Goal: Task Accomplishment & Management: Manage account settings

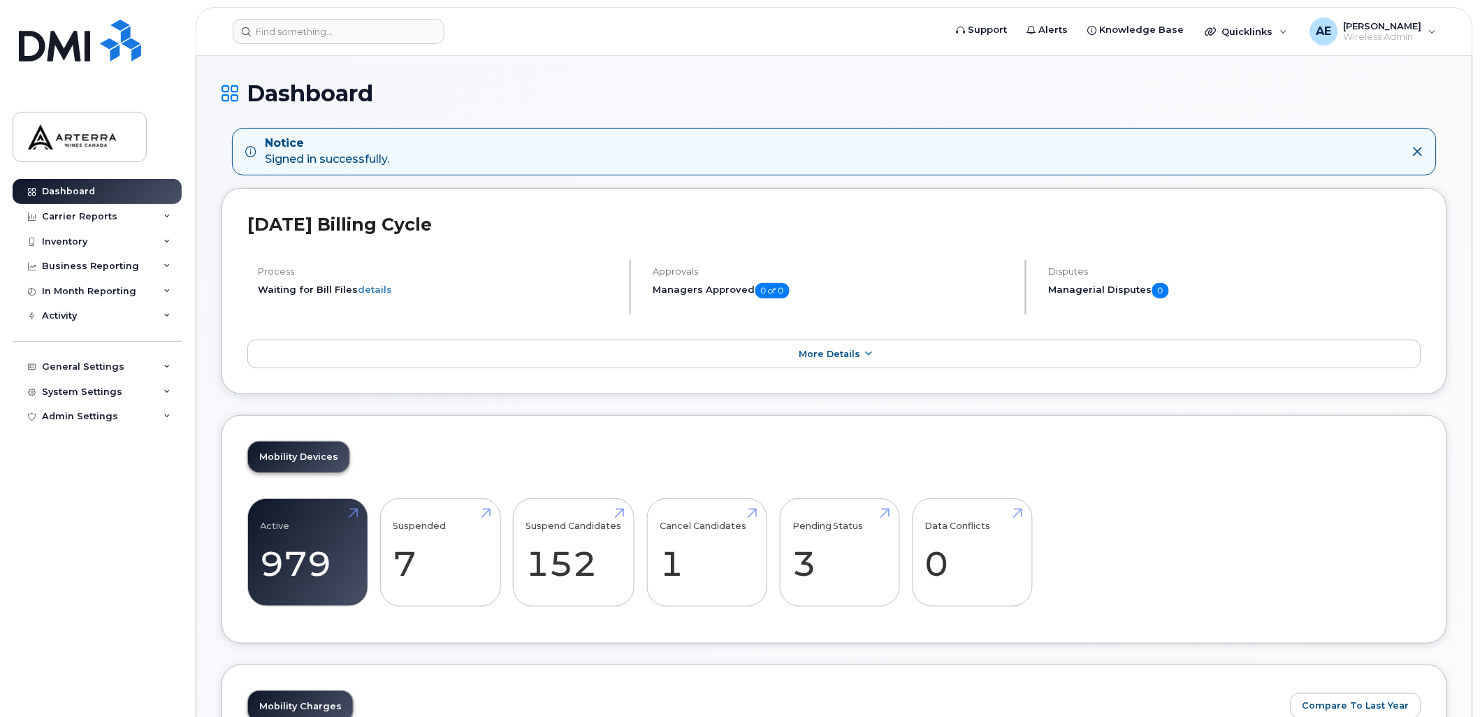
click at [1415, 152] on icon at bounding box center [1417, 151] width 11 height 11
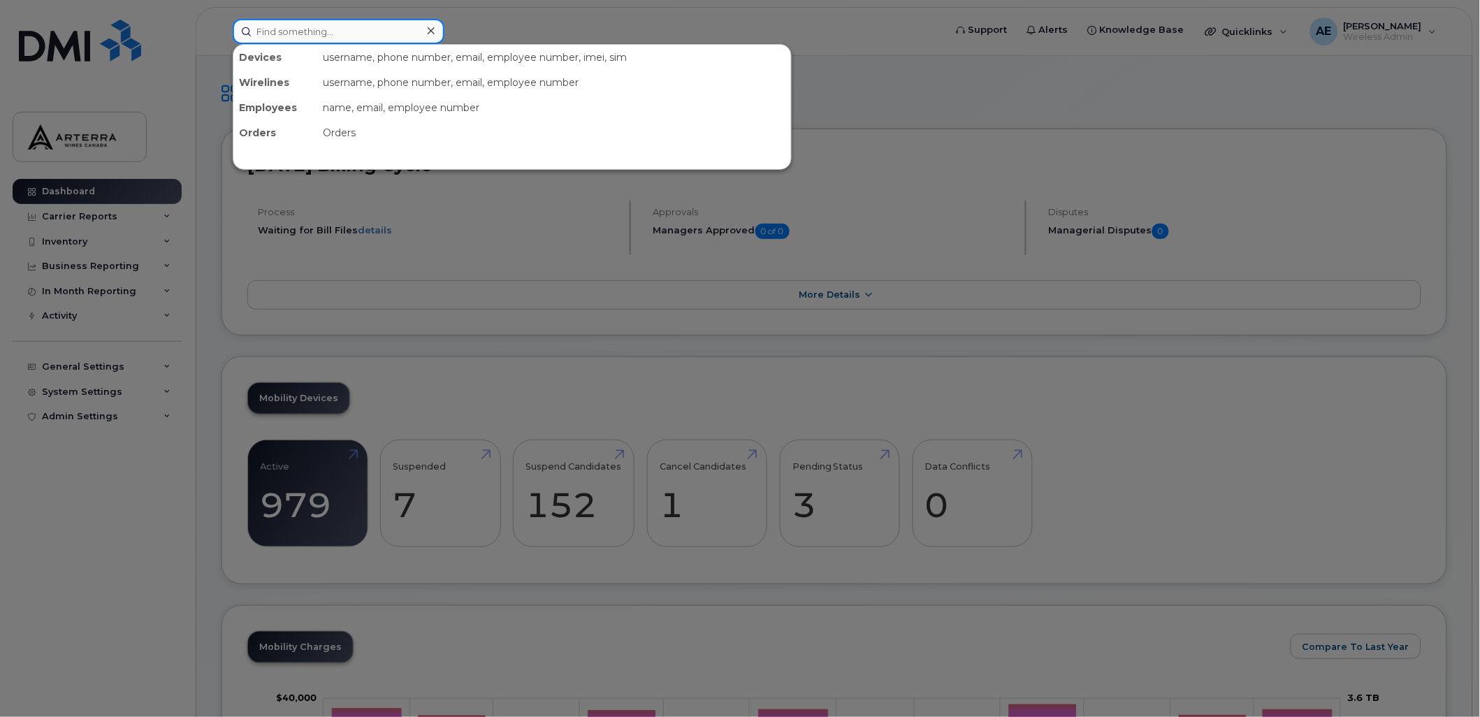
paste input "2892576611"
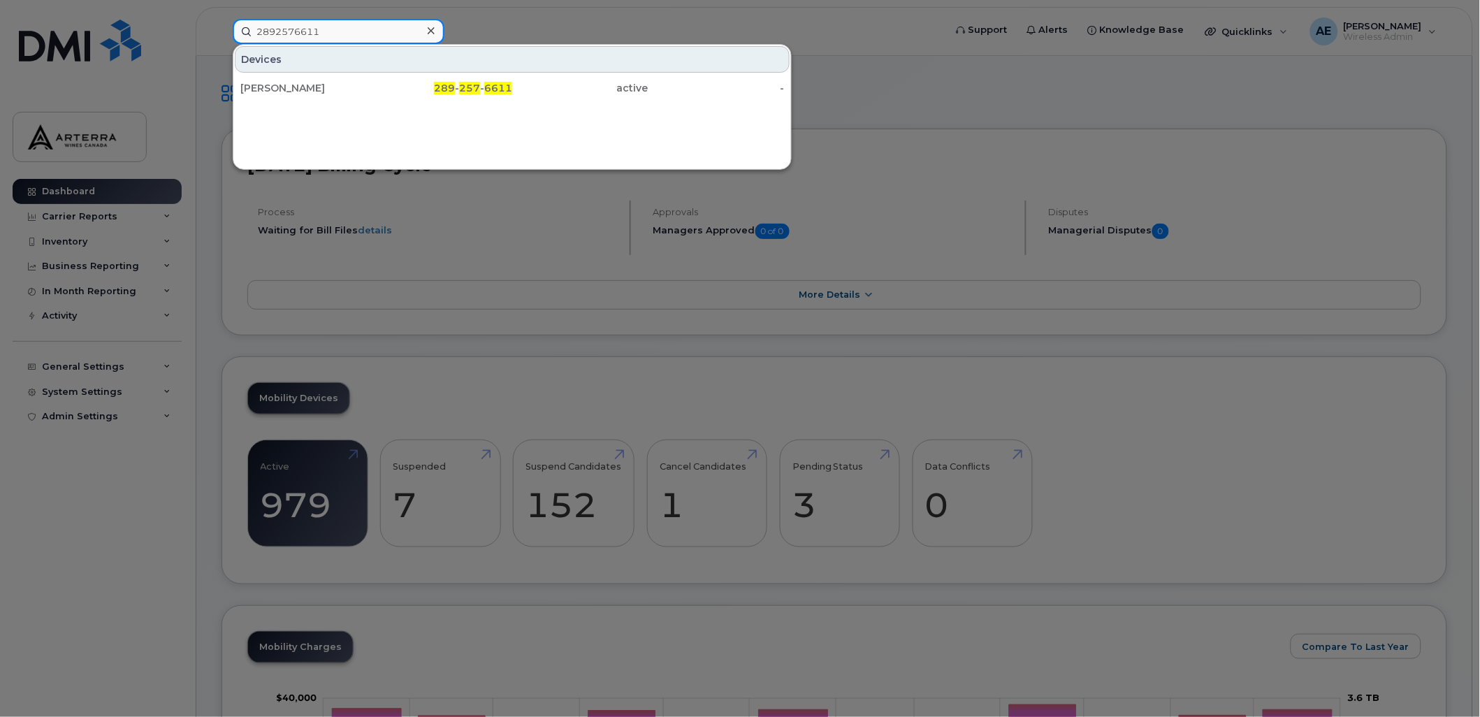
drag, startPoint x: 334, startPoint y: 32, endPoint x: 256, endPoint y: 35, distance: 77.6
click at [256, 35] on input "2892576611" at bounding box center [339, 31] width 212 height 25
paste input "4003"
drag, startPoint x: 335, startPoint y: 34, endPoint x: 131, endPoint y: 36, distance: 204.0
click at [221, 36] on div "2892574003 Devices Wine Rack 345 289 - 257 - 4003 active -" at bounding box center [583, 31] width 725 height 25
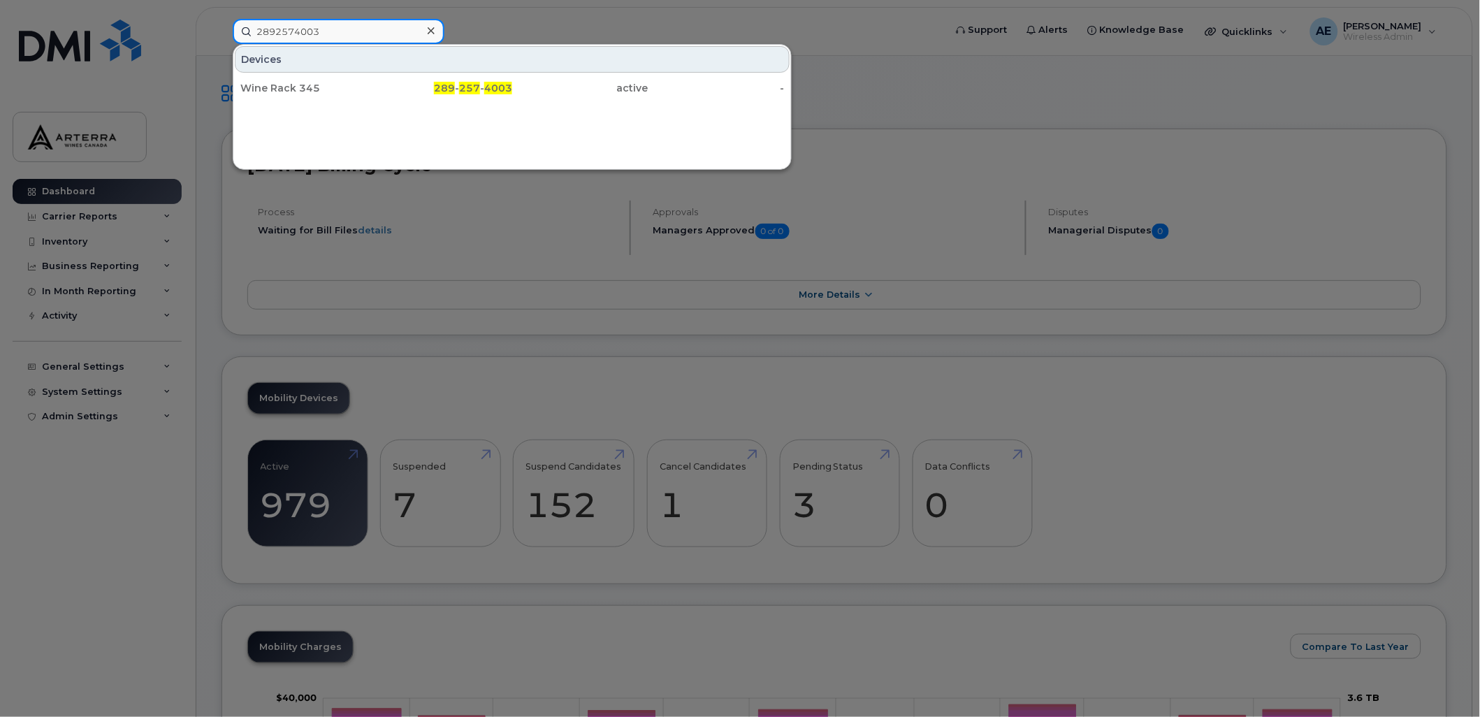
paste input "6611"
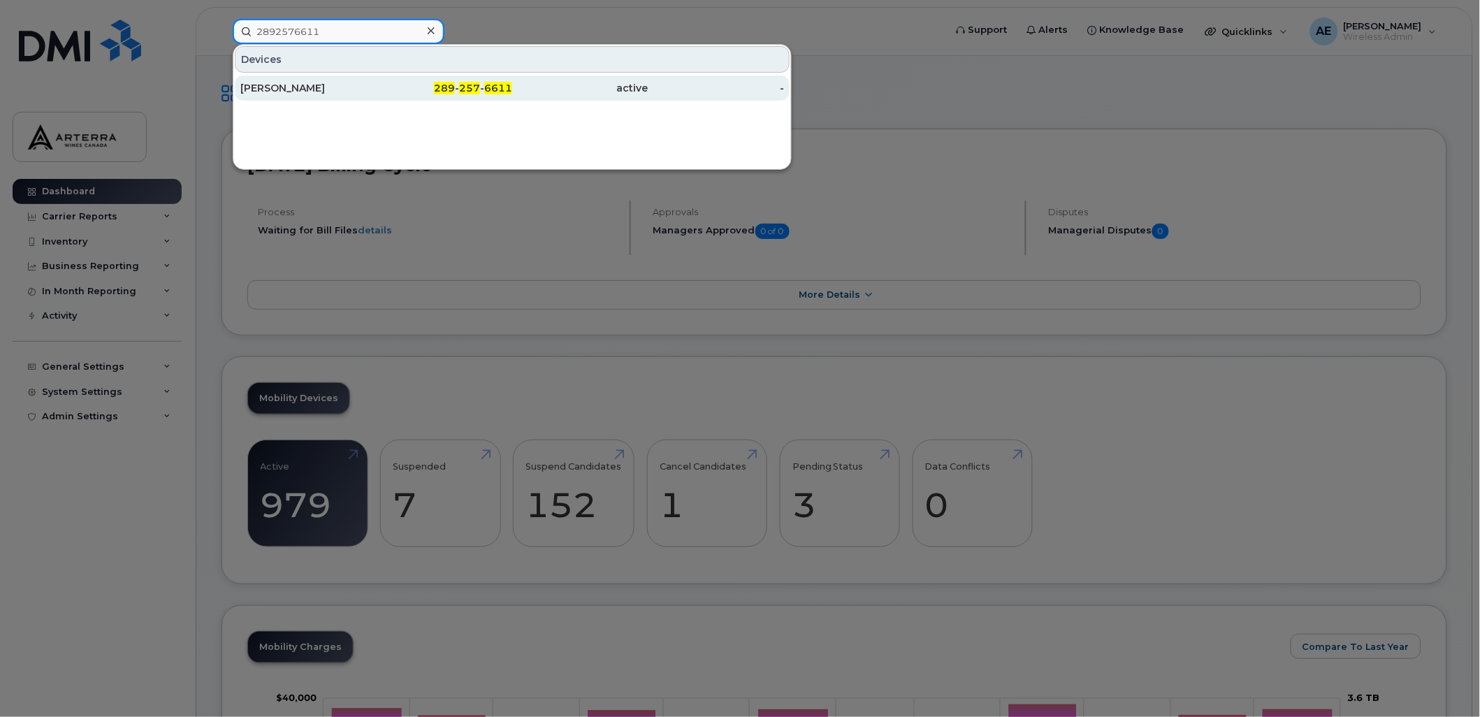
type input "2892576611"
click at [302, 88] on div "[PERSON_NAME]" at bounding box center [308, 88] width 136 height 14
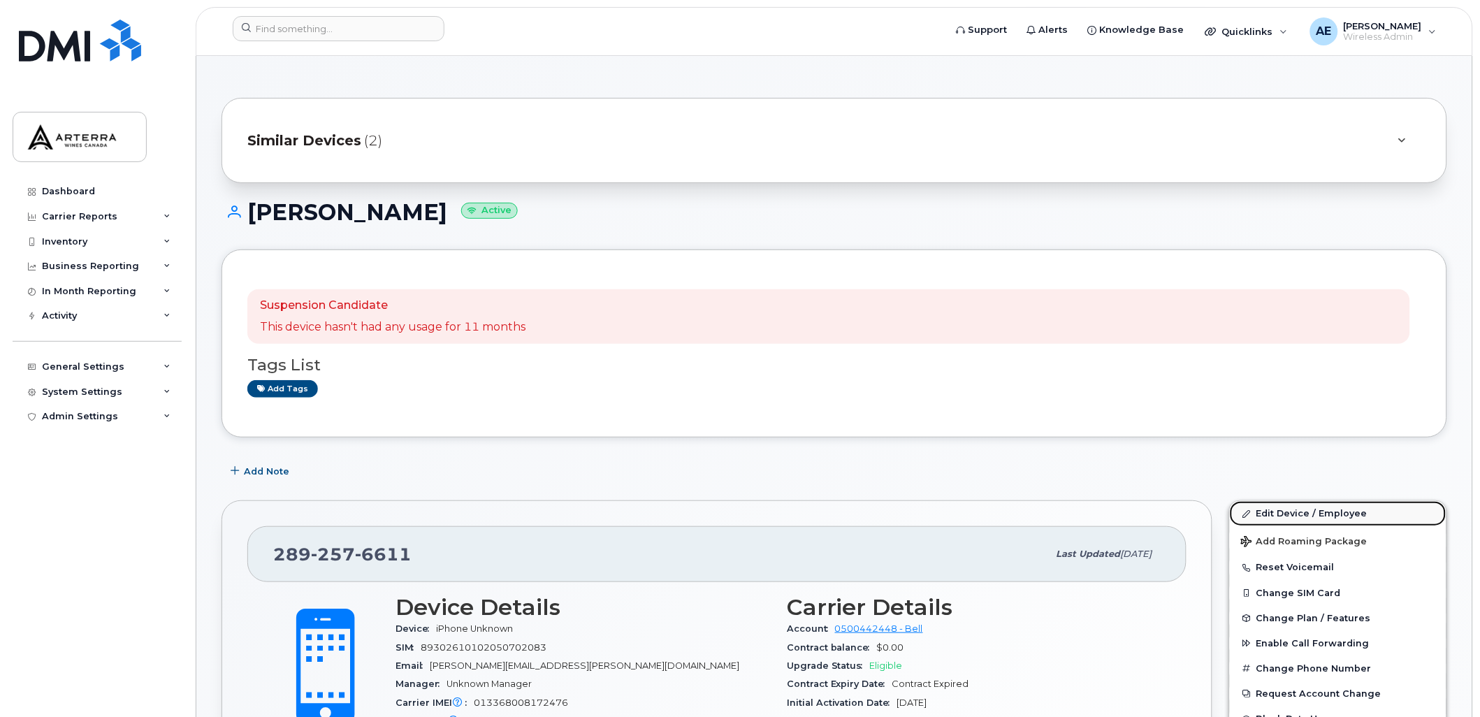
click at [1318, 511] on link "Edit Device / Employee" at bounding box center [1337, 513] width 217 height 25
click at [1404, 140] on icon at bounding box center [1402, 140] width 8 height 9
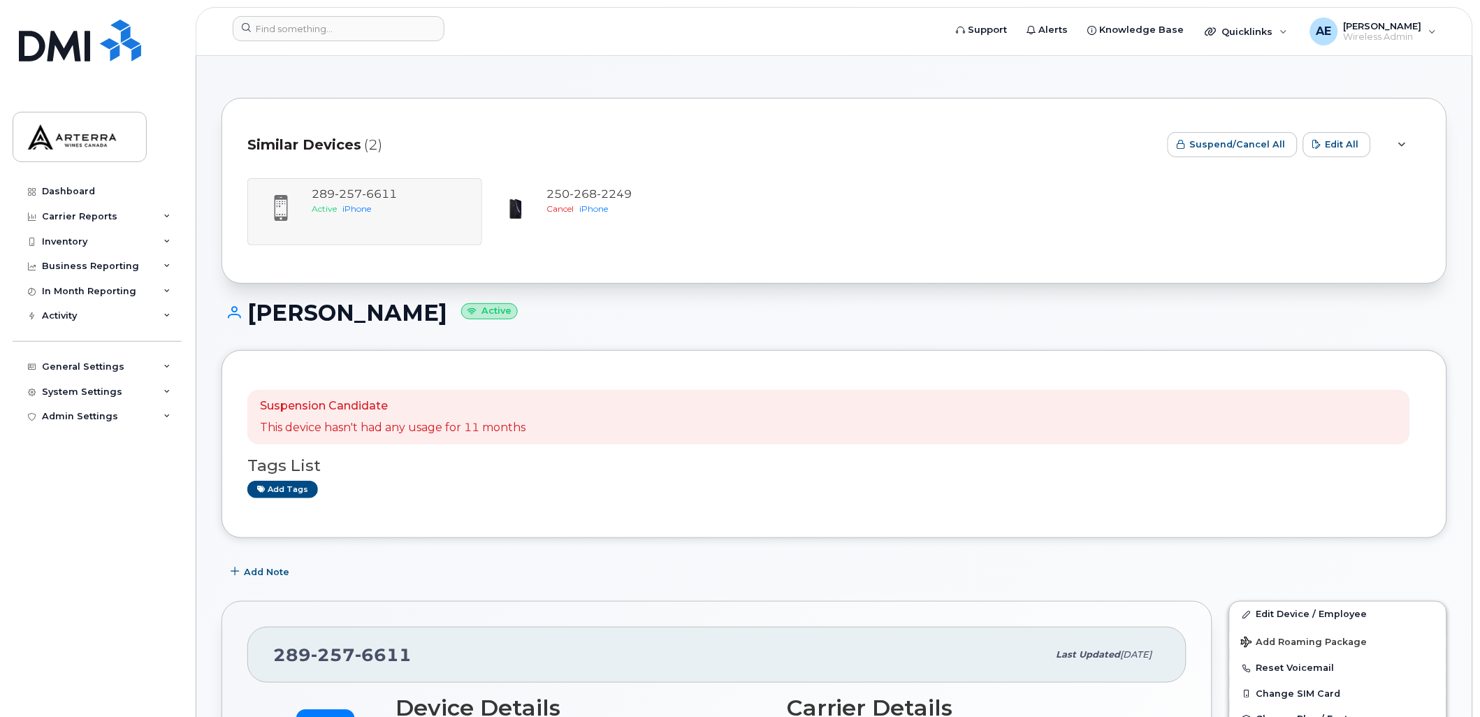
click at [1404, 140] on icon at bounding box center [1402, 144] width 8 height 9
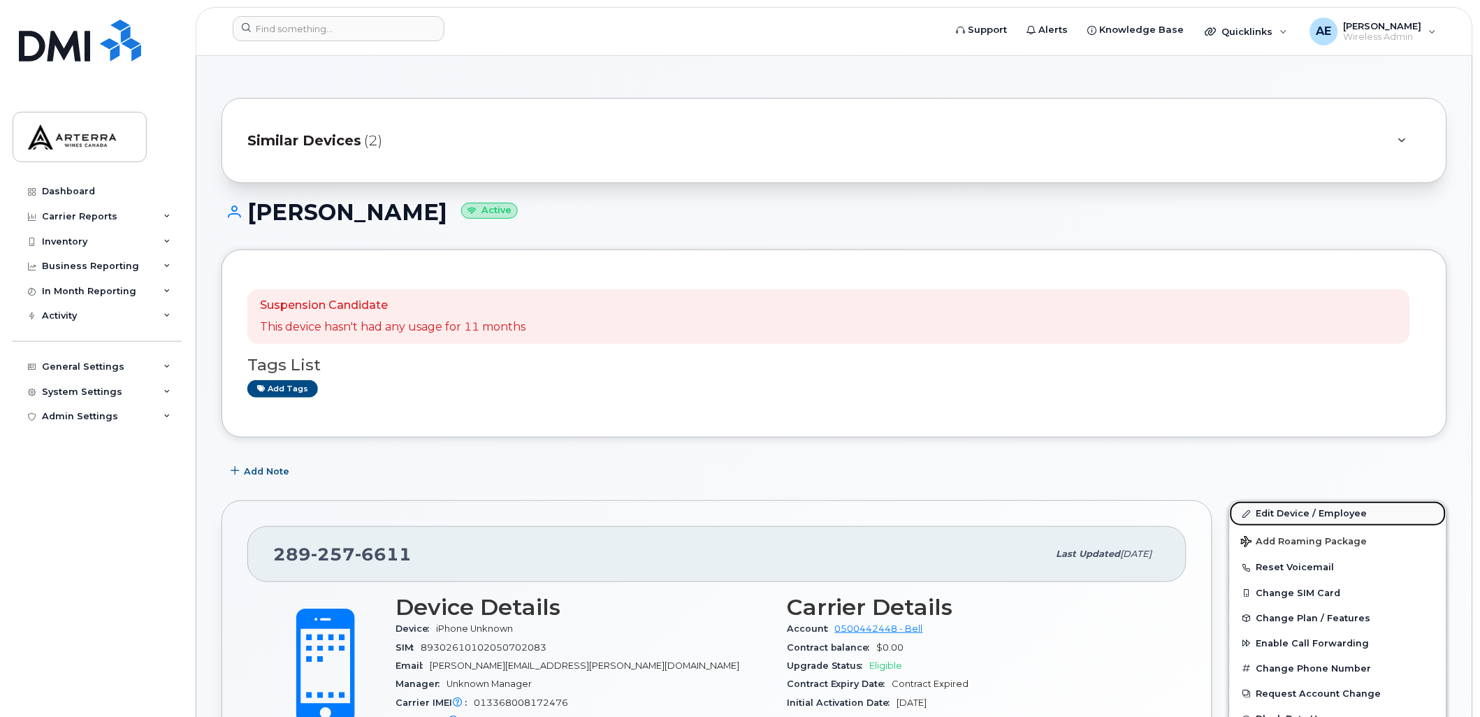
click at [1288, 513] on link "Edit Device / Employee" at bounding box center [1337, 513] width 217 height 25
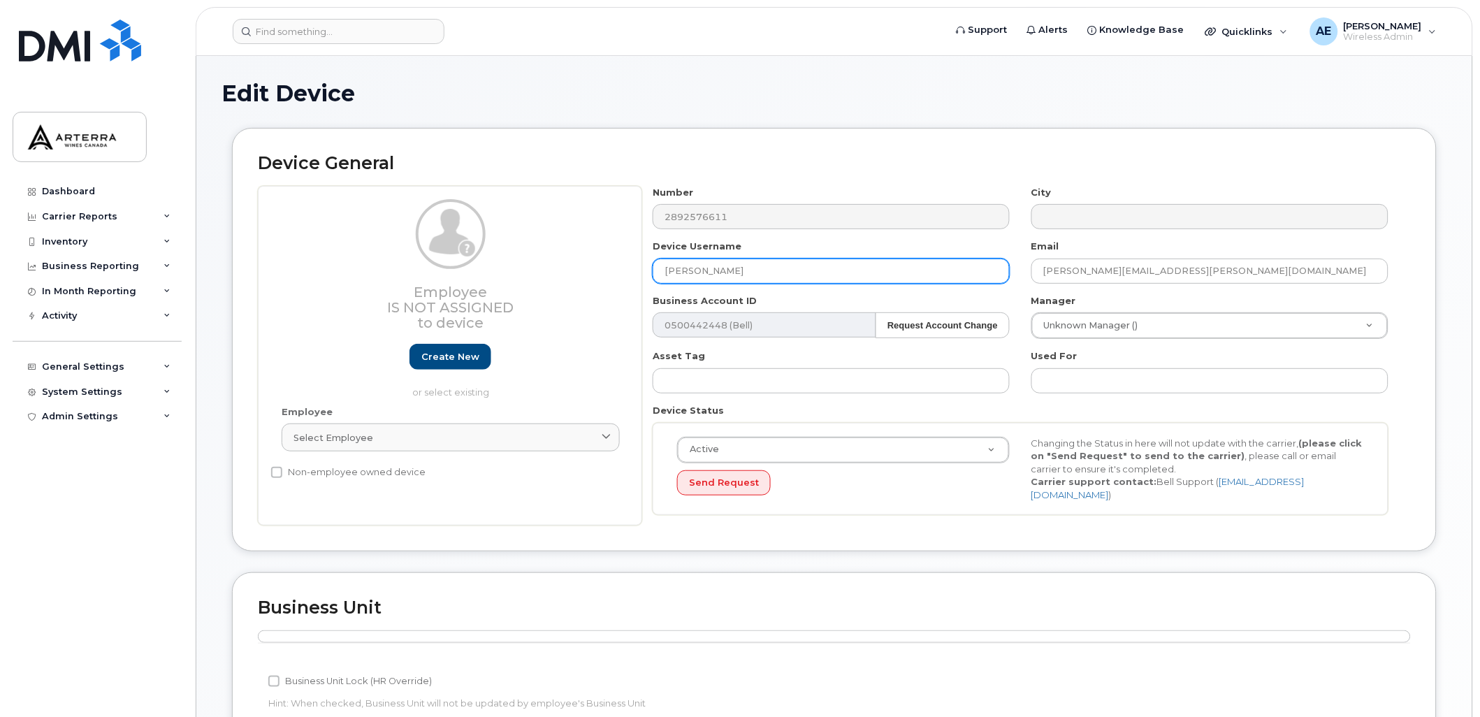
drag, startPoint x: 765, startPoint y: 264, endPoint x: 657, endPoint y: 265, distance: 107.6
click at [657, 265] on input "[PERSON_NAME]" at bounding box center [830, 270] width 357 height 25
type input "Wine Rack 345"
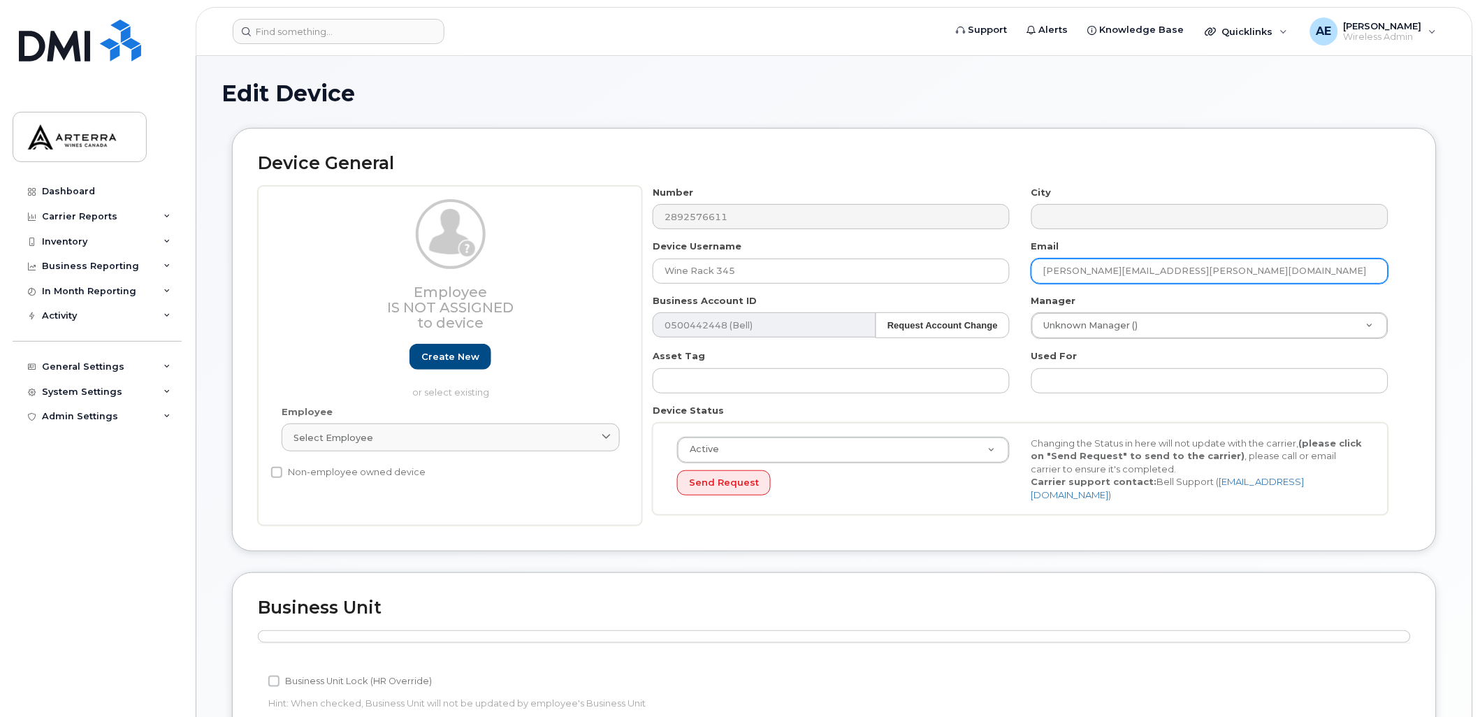
click at [1095, 263] on input "[PERSON_NAME][EMAIL_ADDRESS][PERSON_NAME][DOMAIN_NAME]" at bounding box center [1209, 270] width 357 height 25
drag, startPoint x: 1272, startPoint y: 263, endPoint x: 1020, endPoint y: 275, distance: 252.5
click at [1020, 275] on div "Number 2892576611 City Device Username Wine Rack 345 Email melissa.vanstone@art…" at bounding box center [1020, 356] width 757 height 340
type input "m"
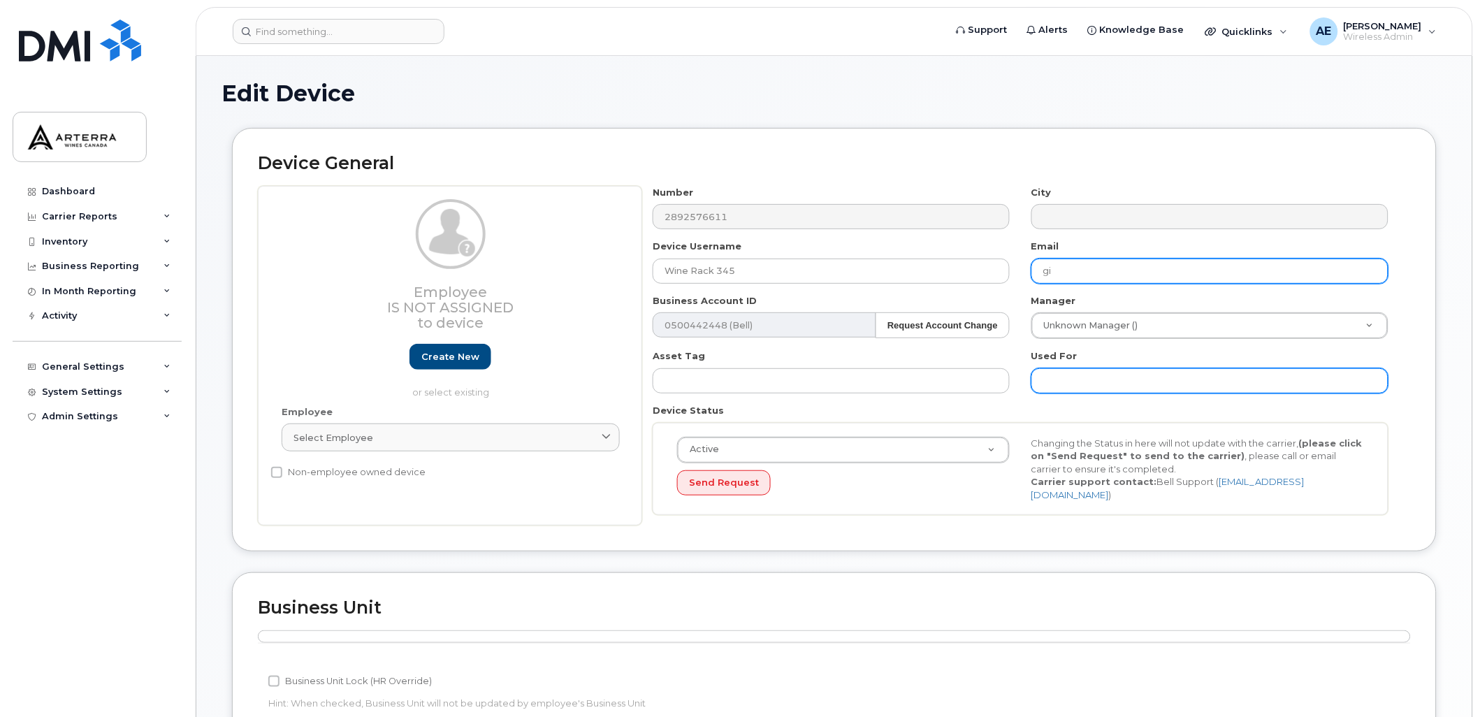
type input "Gillian.Muir@WineRack.com"
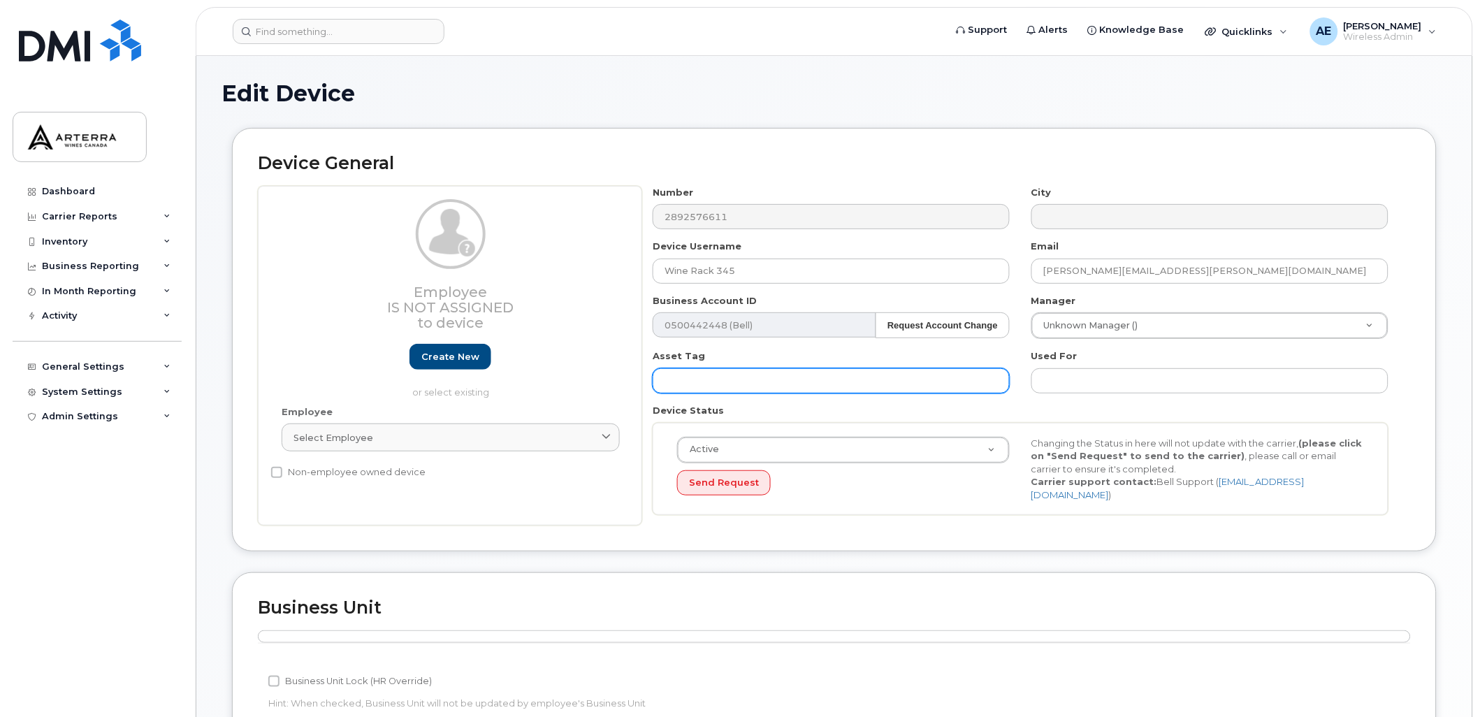
click at [944, 371] on input "text" at bounding box center [830, 380] width 357 height 25
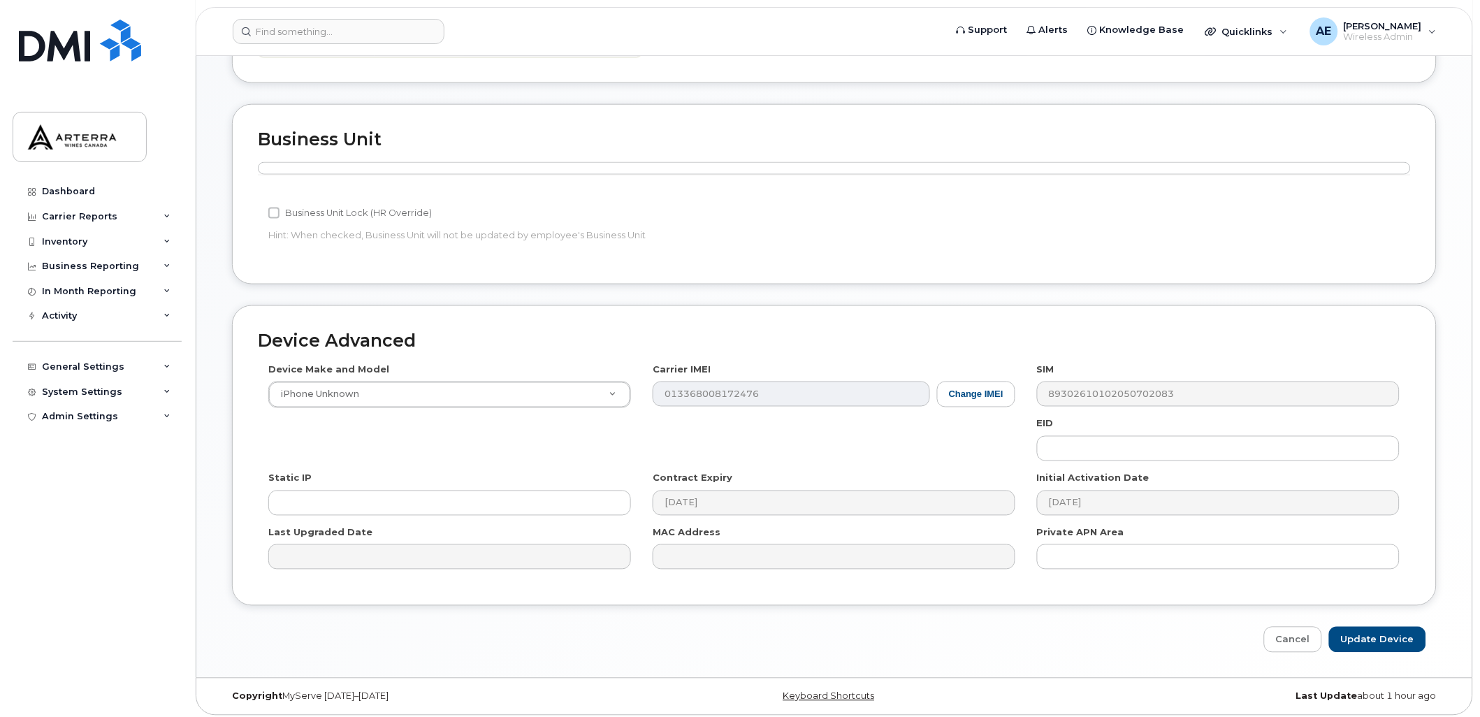
scroll to position [469, 0]
click at [970, 394] on button "Change IMEI" at bounding box center [976, 394] width 78 height 26
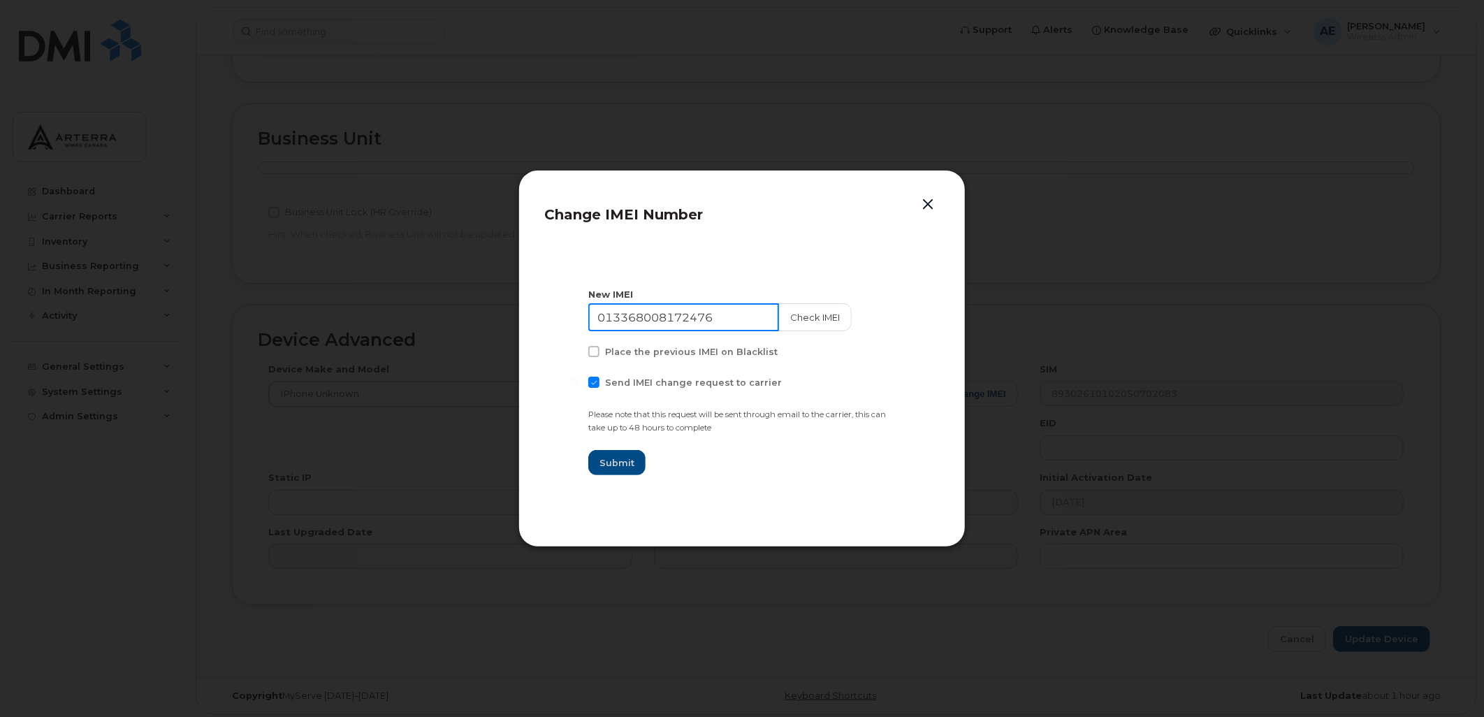
drag, startPoint x: 631, startPoint y: 316, endPoint x: 590, endPoint y: 315, distance: 41.2
click at [590, 315] on input "013368008172476" at bounding box center [683, 317] width 191 height 28
paste input "357153136548100"
type input "357153136548100"
click at [819, 314] on button "Check IMEI" at bounding box center [813, 317] width 73 height 28
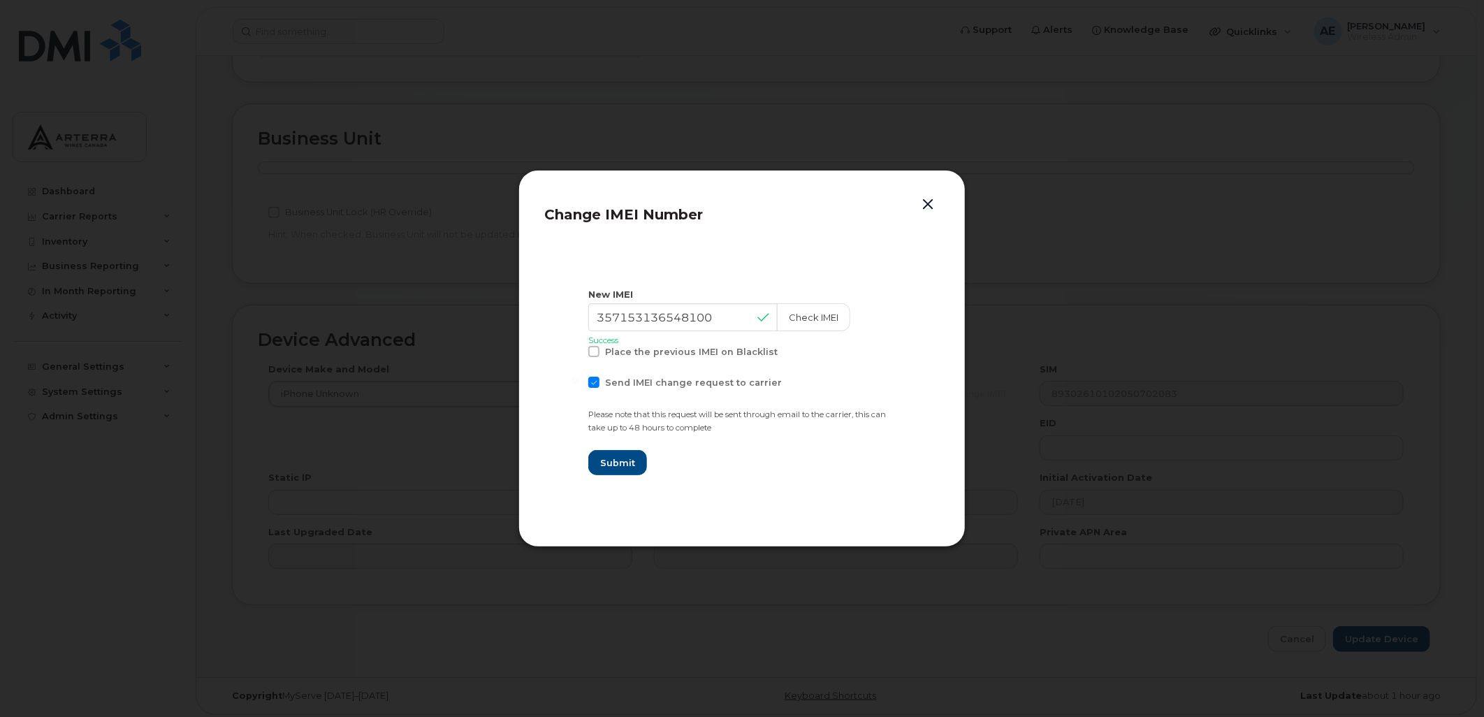
click at [590, 381] on span at bounding box center [593, 382] width 11 height 11
click at [578, 381] on input "Send IMEI change request to carrier" at bounding box center [574, 380] width 7 height 7
checkbox input "false"
click at [613, 458] on span "Submit" at bounding box center [616, 462] width 35 height 13
type input "357153136548100"
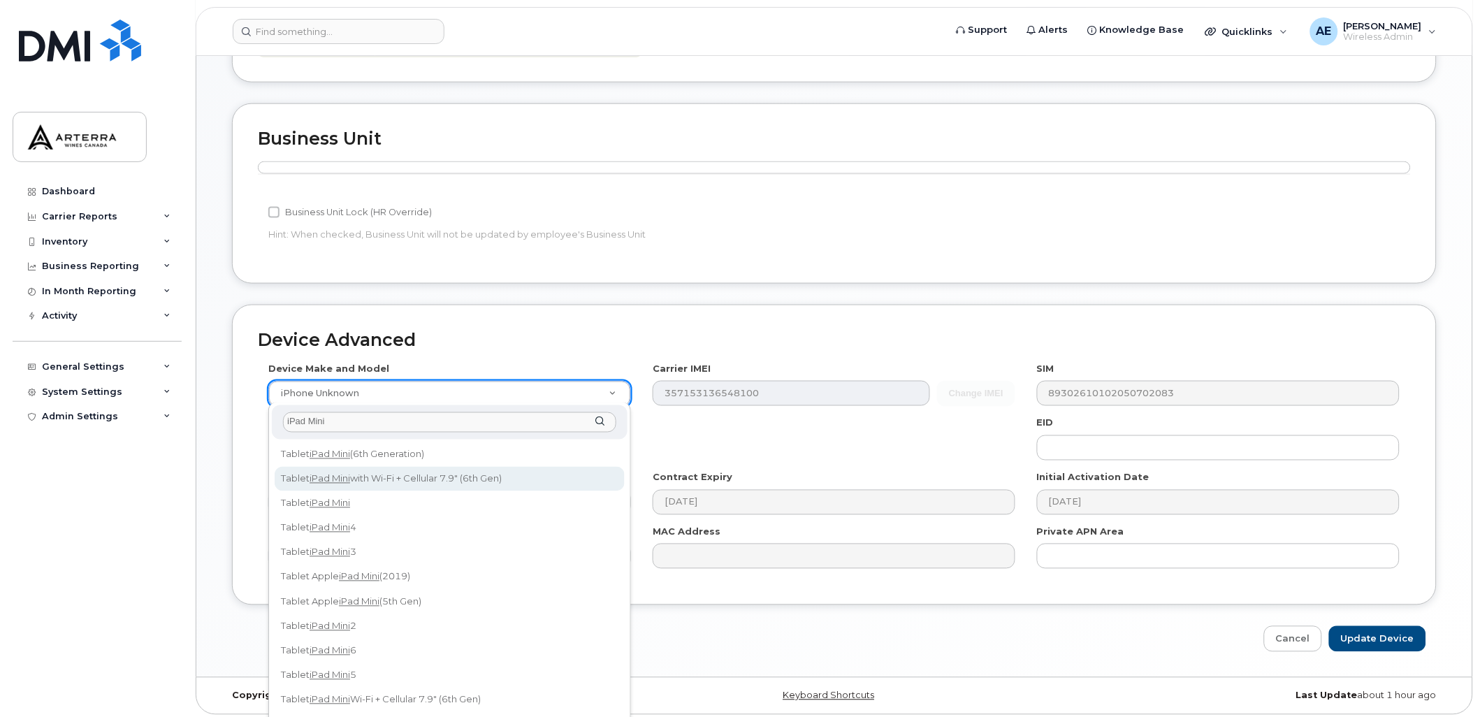
type input "iPad Mini"
select select "3047"
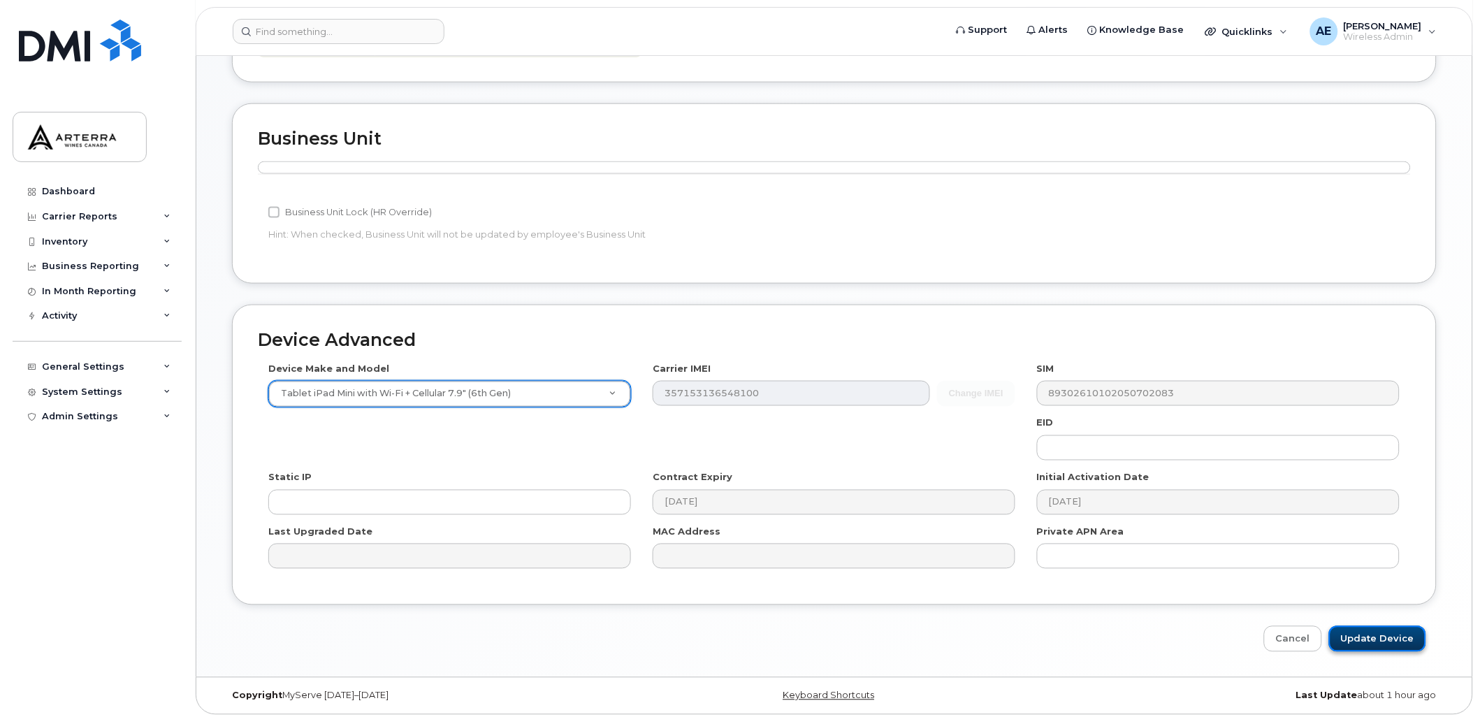
click at [1399, 631] on input "Update Device" at bounding box center [1377, 639] width 97 height 26
type input "Saving..."
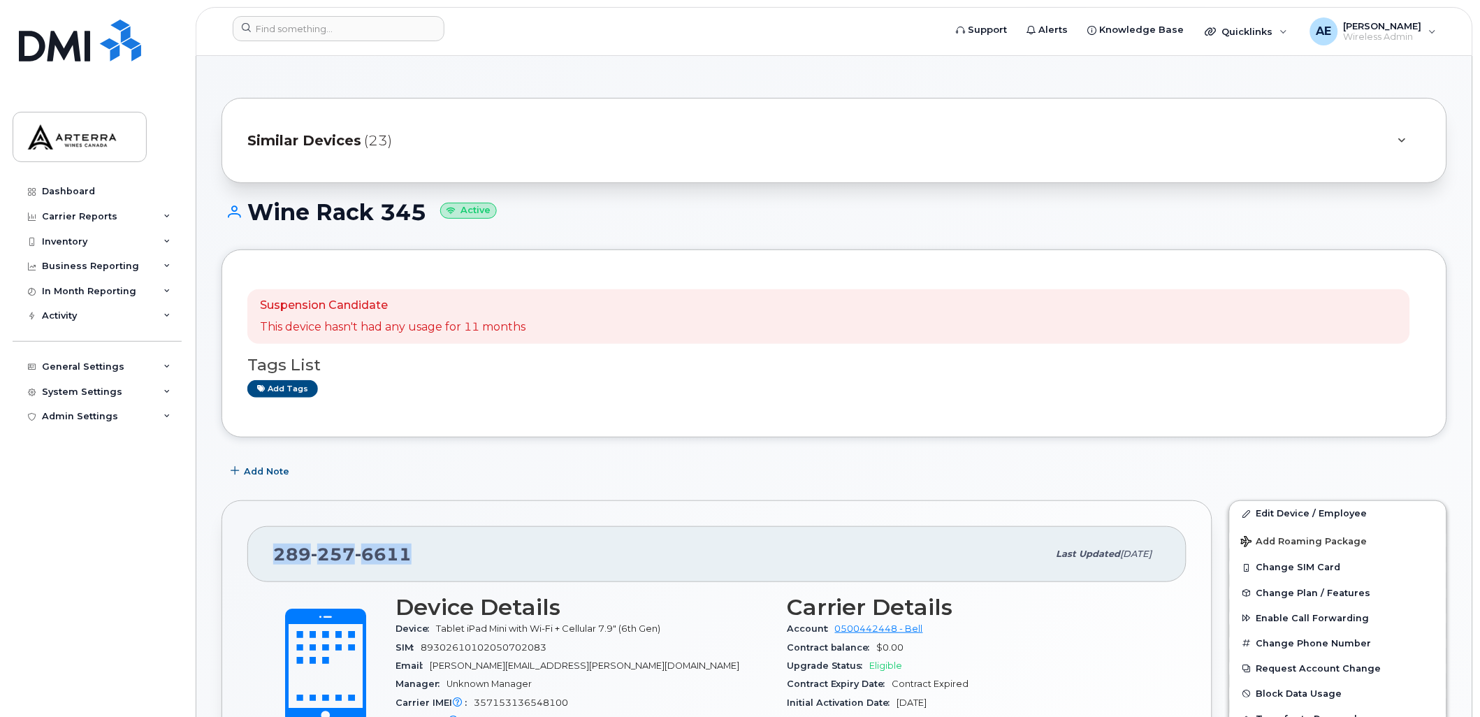
drag, startPoint x: 407, startPoint y: 547, endPoint x: 278, endPoint y: 541, distance: 128.7
click at [278, 541] on div "289 257 6611" at bounding box center [660, 553] width 775 height 29
drag, startPoint x: 278, startPoint y: 541, endPoint x: 291, endPoint y: 547, distance: 14.4
copy span "289 257 6611"
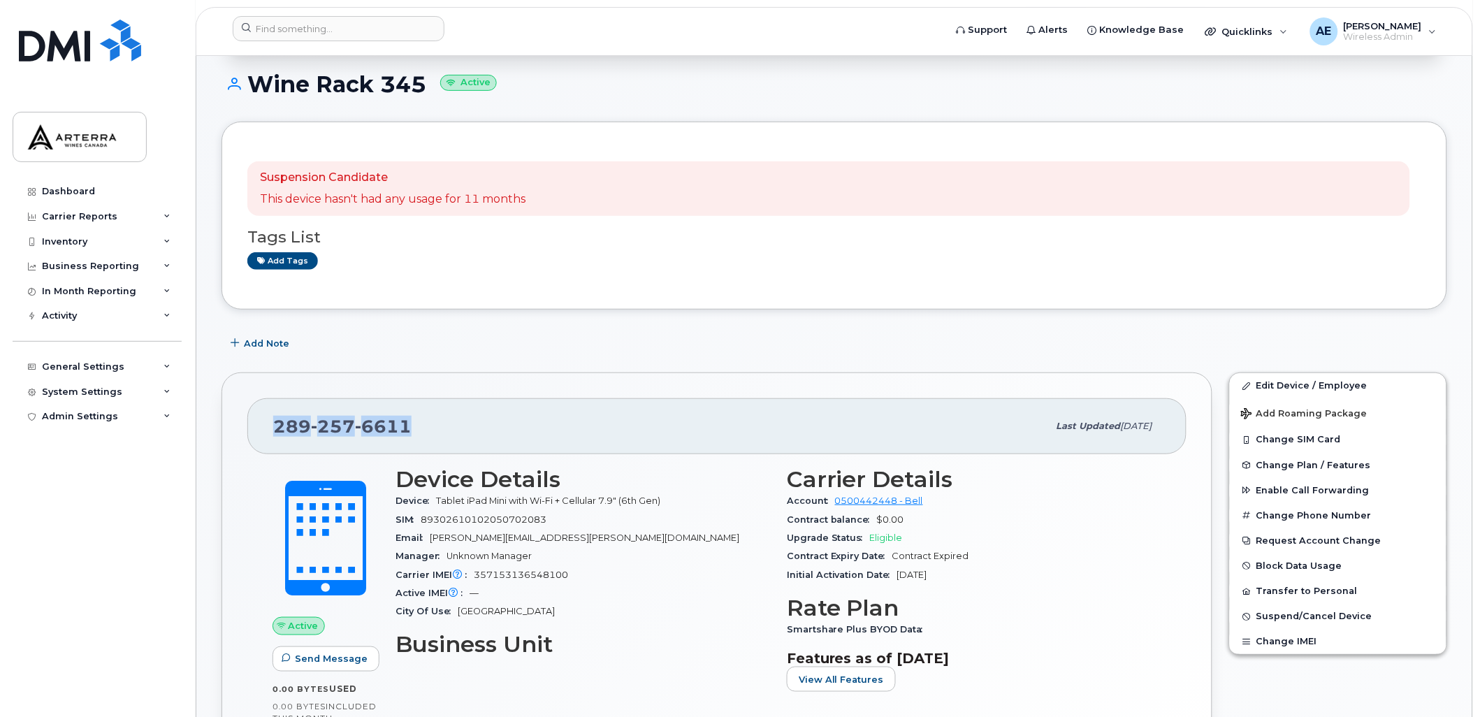
scroll to position [120, 0]
